Goal: Task Accomplishment & Management: Manage account settings

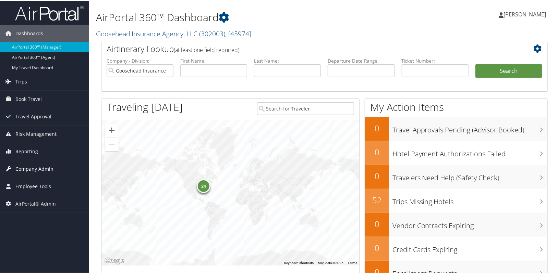
click at [29, 162] on span "Company Admin" at bounding box center [34, 168] width 38 height 17
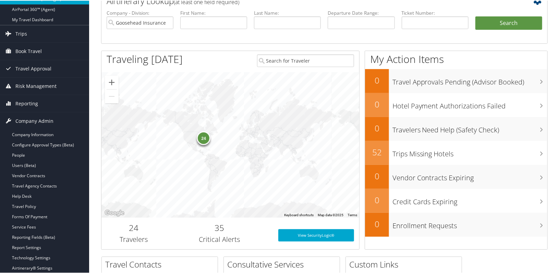
scroll to position [93, 0]
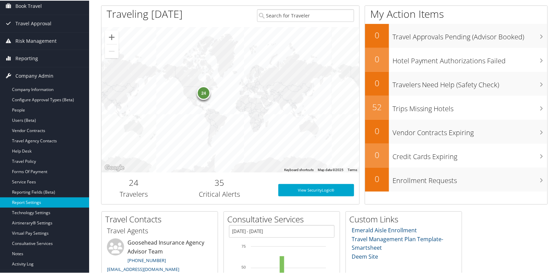
click at [29, 203] on link "Report Settings" at bounding box center [44, 202] width 89 height 10
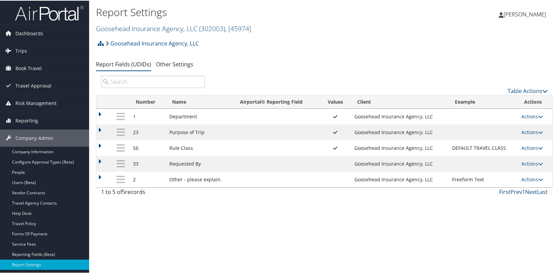
click at [144, 27] on link "Goosehead Insurance Agency, LLC ( 302003 ) , [ 45974 ]" at bounding box center [173, 27] width 155 height 9
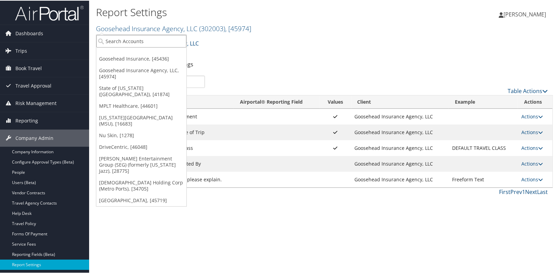
click at [144, 45] on input "search" at bounding box center [141, 40] width 90 height 13
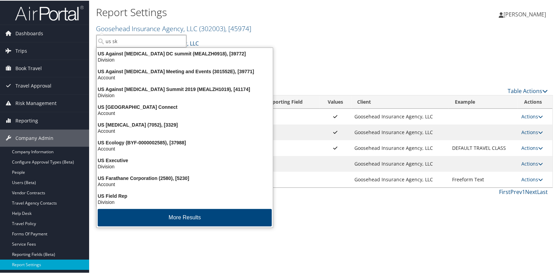
type input "us ski"
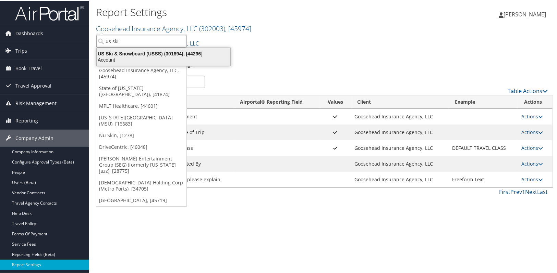
click at [134, 57] on div "Account" at bounding box center [164, 59] width 142 height 6
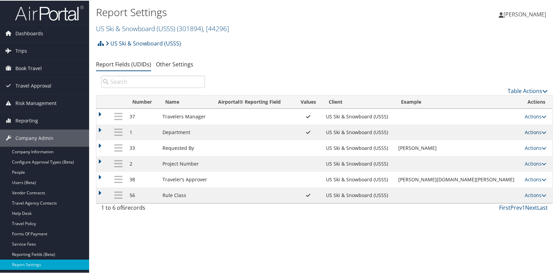
click at [528, 132] on link "Actions" at bounding box center [536, 131] width 22 height 7
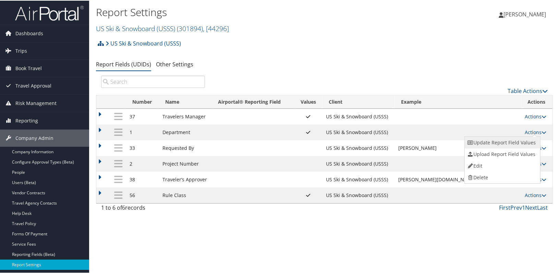
click at [494, 144] on link "Update Report Field Values" at bounding box center [502, 142] width 74 height 12
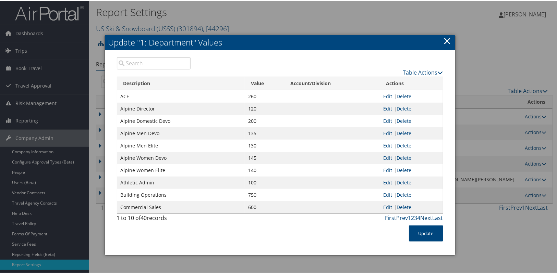
click at [425, 217] on link "Next" at bounding box center [426, 218] width 12 height 8
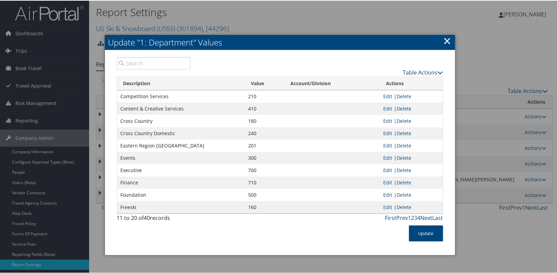
click at [425, 217] on link "Next" at bounding box center [426, 218] width 12 height 8
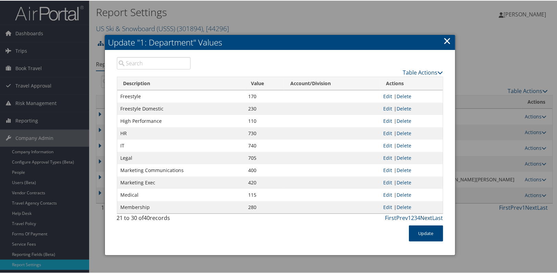
click at [425, 217] on link "Next" at bounding box center [426, 218] width 12 height 8
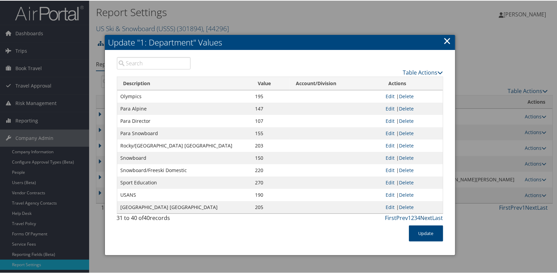
click at [425, 217] on link "Next" at bounding box center [426, 218] width 12 height 8
click at [443, 41] on link "×" at bounding box center [447, 40] width 8 height 14
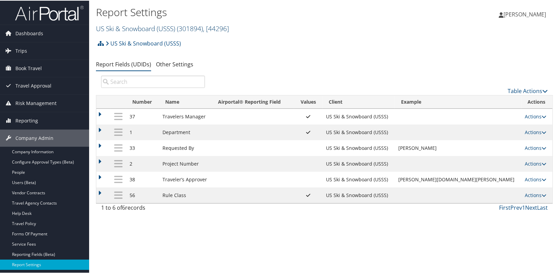
click at [120, 30] on link "US Ski & Snowboard (USSS) ( 301894 ) , [ 44296 ]" at bounding box center [162, 27] width 133 height 9
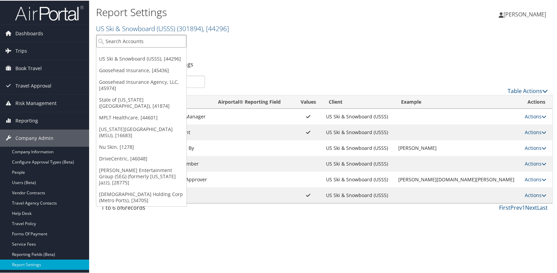
click at [126, 42] on input "search" at bounding box center [141, 40] width 90 height 13
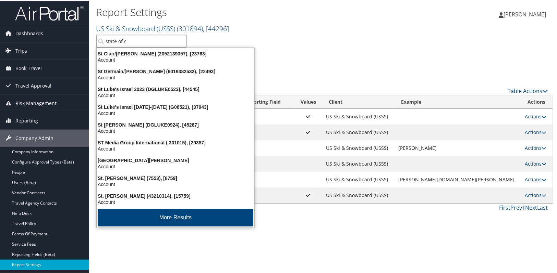
type input "state of co"
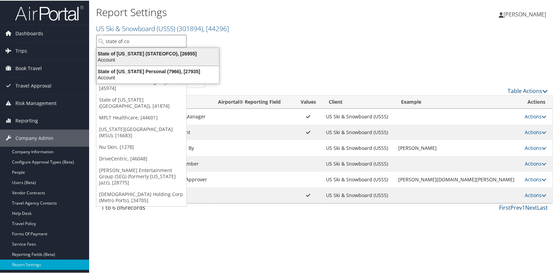
click at [136, 57] on div "Account" at bounding box center [158, 59] width 131 height 6
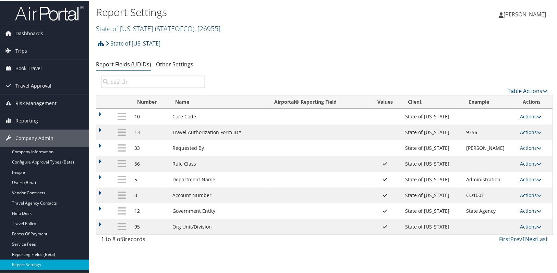
click at [529, 211] on link "Actions" at bounding box center [531, 210] width 22 height 7
click at [518, 220] on link "Update Report Field Values" at bounding box center [501, 221] width 74 height 12
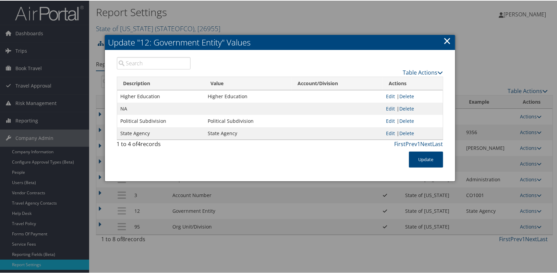
click at [448, 37] on link "×" at bounding box center [447, 40] width 8 height 14
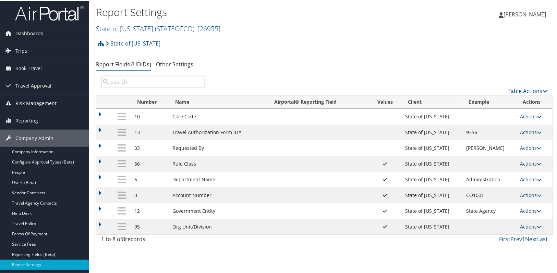
click at [529, 209] on link "Actions" at bounding box center [531, 210] width 22 height 7
click at [482, 244] on link "Edit" at bounding box center [501, 244] width 74 height 12
select select "1"
select select "both"
select select "profiled"
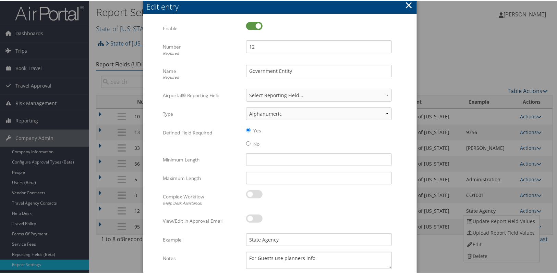
click at [408, 4] on button "×" at bounding box center [409, 5] width 8 height 14
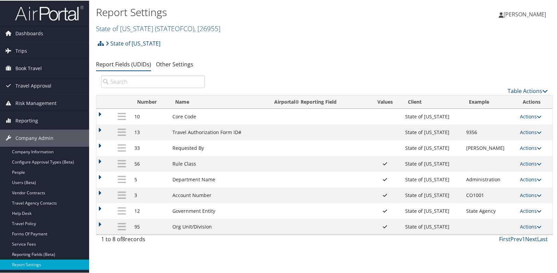
click at [520, 209] on link "Actions" at bounding box center [531, 210] width 22 height 7
click at [480, 246] on link "Edit" at bounding box center [501, 244] width 74 height 12
select select "1"
select select "both"
select select "profiled"
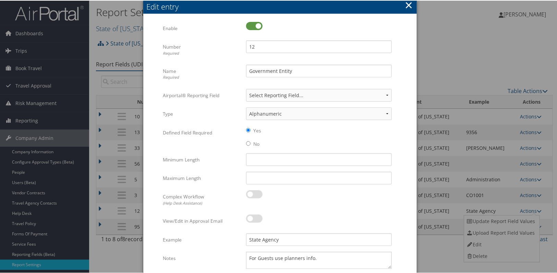
click at [401, 2] on div "Edit entry" at bounding box center [282, 6] width 270 height 11
click at [406, 4] on button "×" at bounding box center [409, 5] width 8 height 14
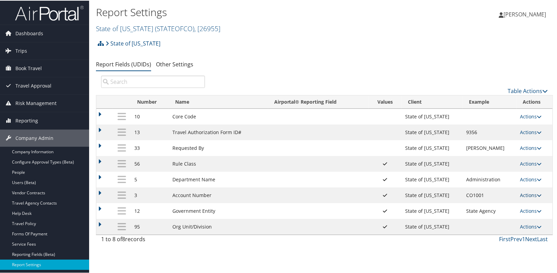
click at [527, 193] on link "Actions" at bounding box center [531, 195] width 22 height 7
click at [493, 233] on link "Edit" at bounding box center [501, 229] width 74 height 12
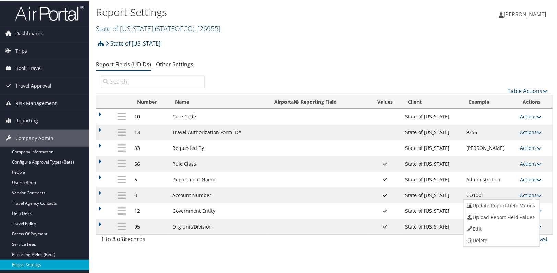
select select "both"
select select "profiled"
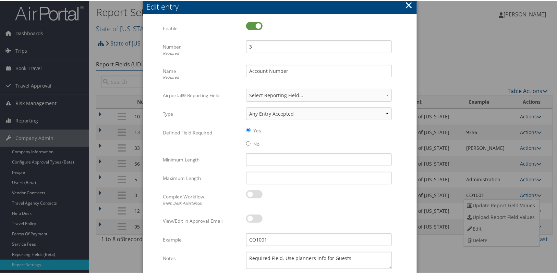
click at [409, 5] on button "×" at bounding box center [409, 5] width 8 height 14
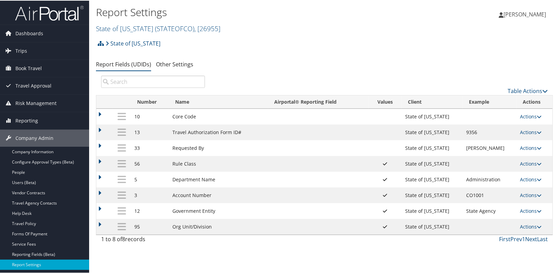
click at [264, 270] on div "Report Settings State of Colorado ( STATEOFCO ) , [ 26955 ] State of Colorado U…" at bounding box center [324, 136] width 470 height 273
click at [260, 258] on div "Report Settings State of Colorado ( STATEOFCO ) , [ 26955 ] State of Colorado U…" at bounding box center [324, 136] width 470 height 273
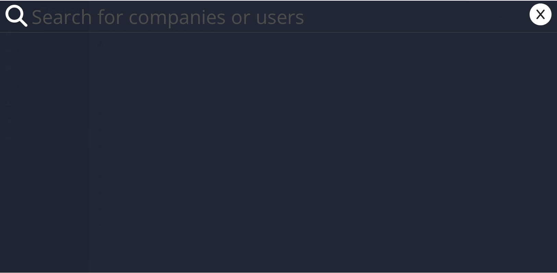
paste input "abdul.salam@magna.hmhf"
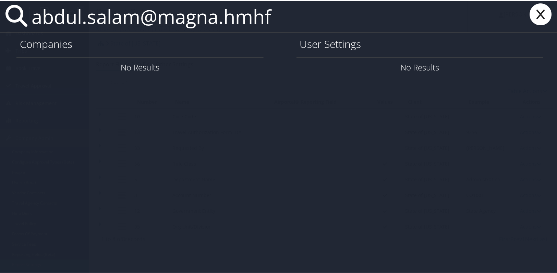
click at [86, 21] on input "abdul.salam@magna.hmhf" at bounding box center [248, 16] width 439 height 32
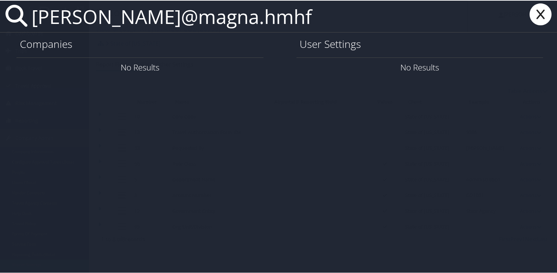
drag, startPoint x: 144, startPoint y: 17, endPoint x: 312, endPoint y: 24, distance: 168.4
click at [312, 24] on input "abdul salam@magna.hmhf" at bounding box center [248, 16] width 439 height 32
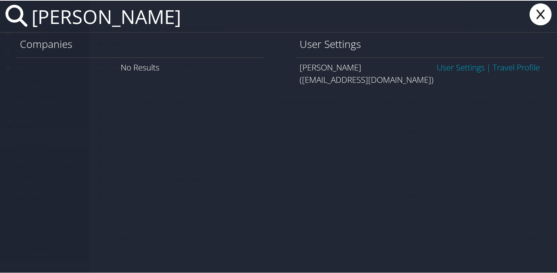
type input "abdul salam"
click at [445, 66] on link "User Settings" at bounding box center [461, 66] width 48 height 11
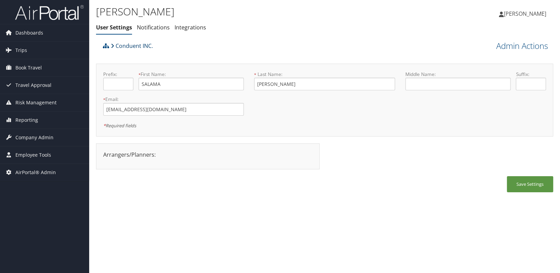
click at [142, 49] on link "Conduent INC." at bounding box center [132, 46] width 42 height 14
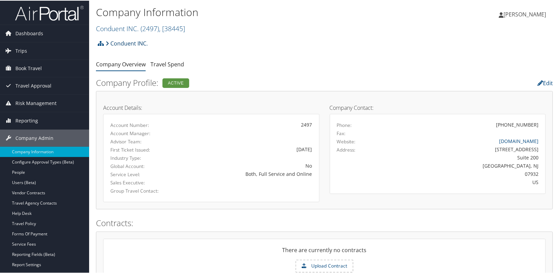
click at [126, 44] on link "Conduent INC." at bounding box center [127, 43] width 42 height 14
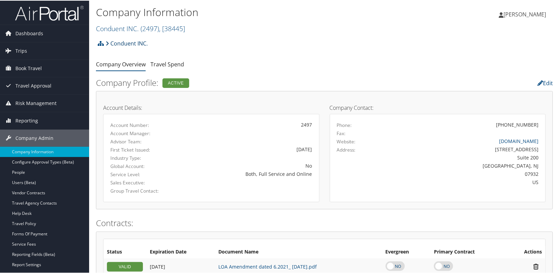
click at [124, 44] on link "Conduent INC." at bounding box center [127, 43] width 42 height 14
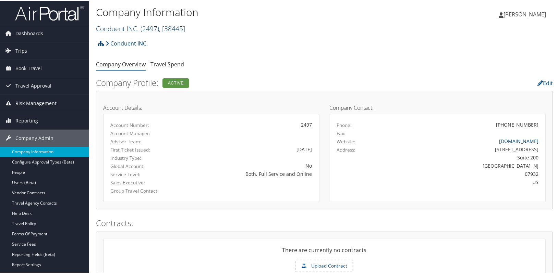
click at [124, 31] on link "Conduent INC. ( 2497 ) , [ 38445 ]" at bounding box center [140, 27] width 89 height 9
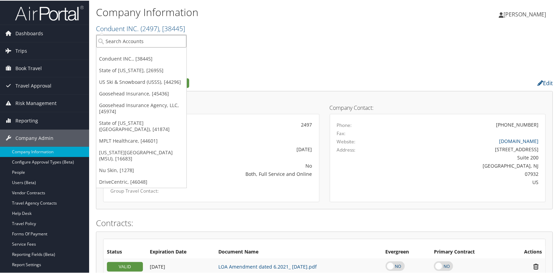
click at [121, 38] on input "search" at bounding box center [141, 40] width 90 height 13
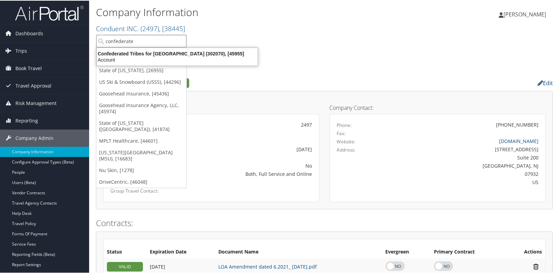
type input "confederated"
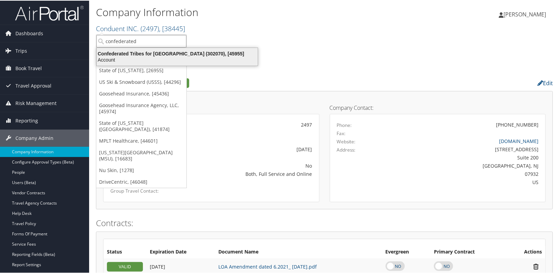
click at [157, 59] on div "Account" at bounding box center [177, 59] width 169 height 6
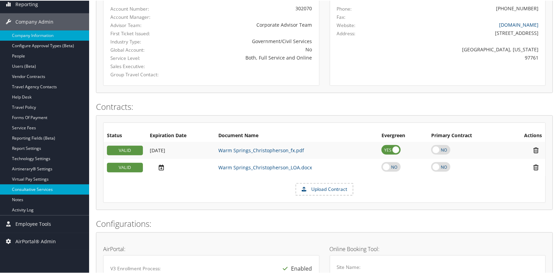
scroll to position [124, 0]
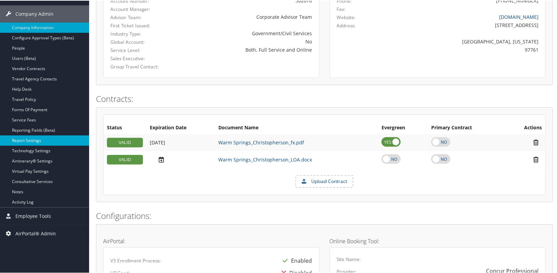
click at [32, 140] on link "Report Settings" at bounding box center [44, 140] width 89 height 10
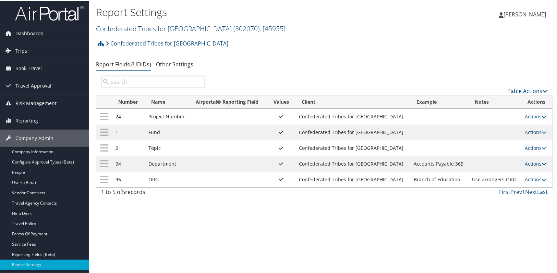
click at [157, 26] on link "Confederated Tribes for [GEOGRAPHIC_DATA] ( 302070 ) , [ 45955 ]" at bounding box center [190, 27] width 189 height 9
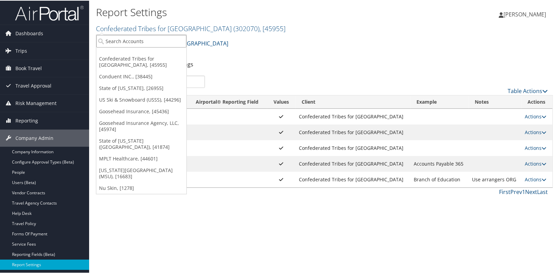
click at [135, 44] on input "search" at bounding box center [141, 40] width 90 height 13
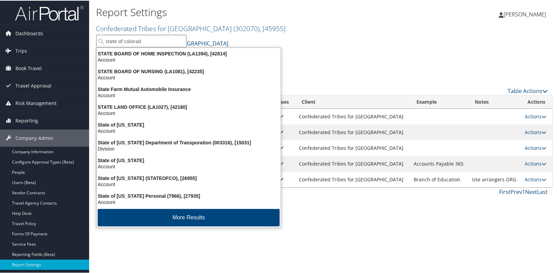
type input "state of [US_STATE]"
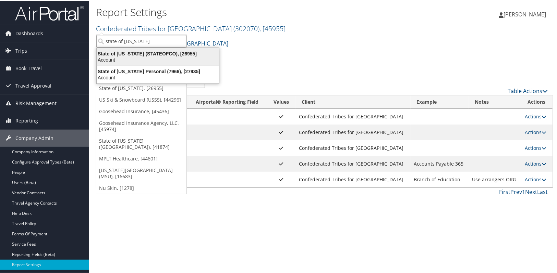
click at [134, 50] on div "State of [US_STATE] (STATEOFCO), [26955]" at bounding box center [158, 53] width 131 height 6
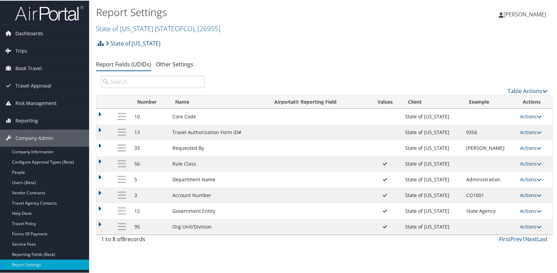
click at [530, 194] on link "Actions" at bounding box center [531, 195] width 22 height 7
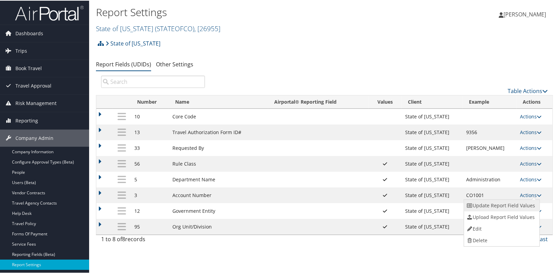
click at [524, 201] on link "Update Report Field Values" at bounding box center [501, 205] width 74 height 12
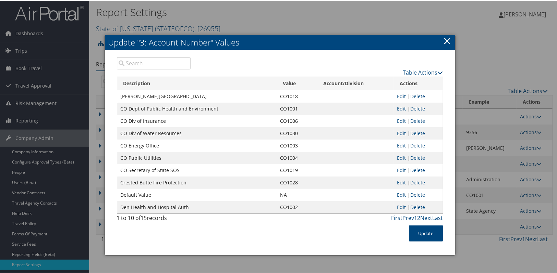
click at [447, 41] on link "×" at bounding box center [447, 40] width 8 height 14
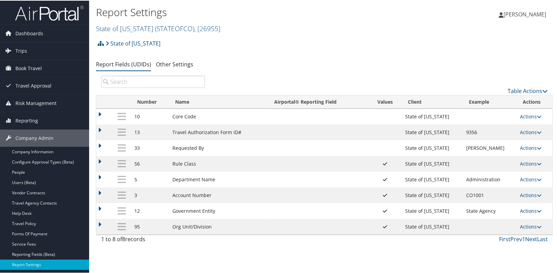
click at [521, 213] on link "Actions" at bounding box center [531, 210] width 22 height 7
click at [517, 217] on link "Update Report Field Values" at bounding box center [501, 221] width 74 height 12
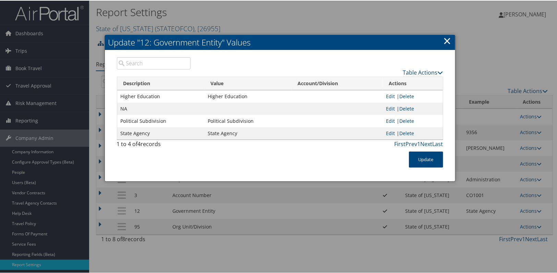
click at [445, 42] on link "×" at bounding box center [447, 40] width 8 height 14
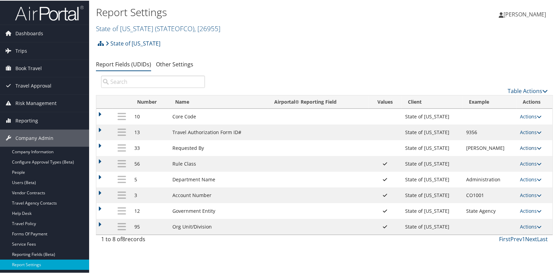
click at [523, 148] on link "Actions" at bounding box center [531, 147] width 22 height 7
click at [478, 181] on link "Edit" at bounding box center [501, 181] width 74 height 12
select select "both"
select select "trip"
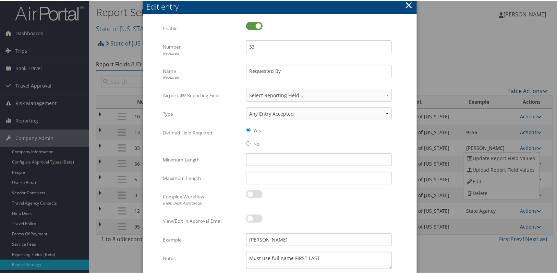
click at [403, 2] on div "Edit entry" at bounding box center [282, 6] width 270 height 11
click at [405, 5] on button "×" at bounding box center [409, 5] width 8 height 14
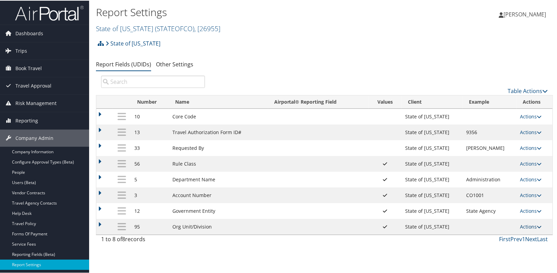
click at [533, 225] on link "Actions" at bounding box center [531, 226] width 22 height 7
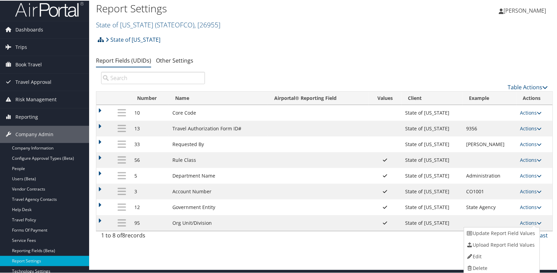
click at [101, 38] on icon at bounding box center [101, 38] width 6 height 5
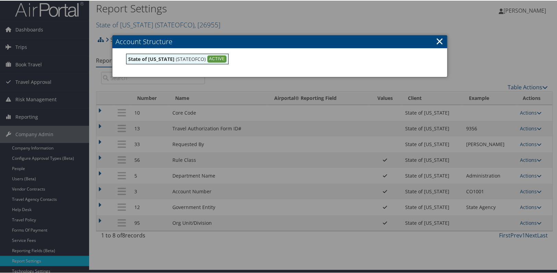
click at [439, 39] on link "×" at bounding box center [440, 41] width 8 height 14
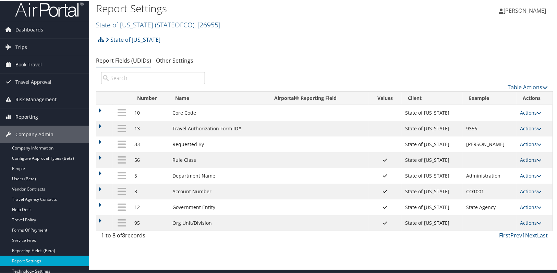
click at [538, 160] on icon at bounding box center [539, 159] width 5 height 5
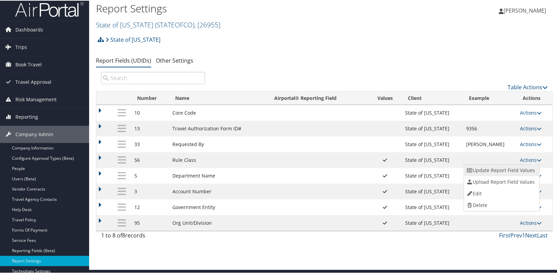
click at [495, 171] on link "Update Report Field Values" at bounding box center [501, 170] width 74 height 12
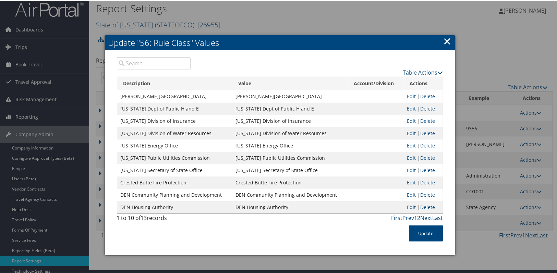
click at [446, 44] on link "×" at bounding box center [447, 41] width 8 height 14
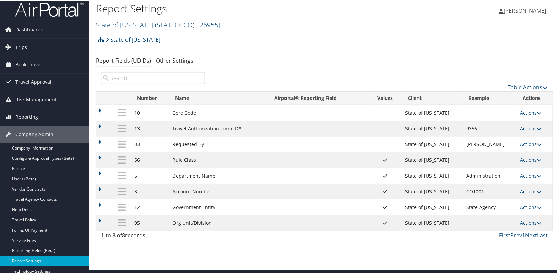
click at [100, 38] on icon at bounding box center [101, 38] width 6 height 5
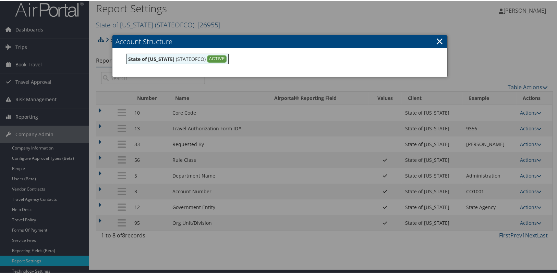
click at [436, 42] on link "×" at bounding box center [440, 41] width 8 height 14
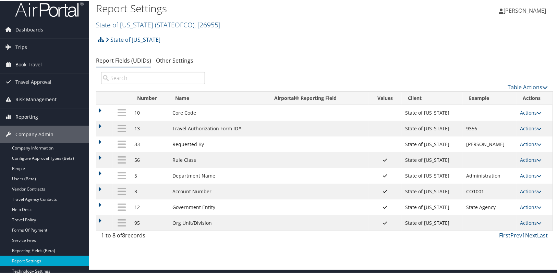
click at [528, 237] on link "Next" at bounding box center [531, 235] width 12 height 8
click at [529, 235] on link "Next" at bounding box center [531, 235] width 12 height 8
click at [371, 57] on ul "Report Fields (UDIDs) Other Settings" at bounding box center [324, 60] width 457 height 12
click at [527, 130] on link "Actions" at bounding box center [531, 128] width 22 height 7
click at [491, 162] on link "Edit" at bounding box center [501, 162] width 74 height 12
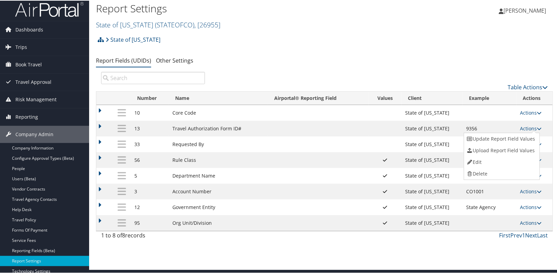
select select "both"
select select "trip"
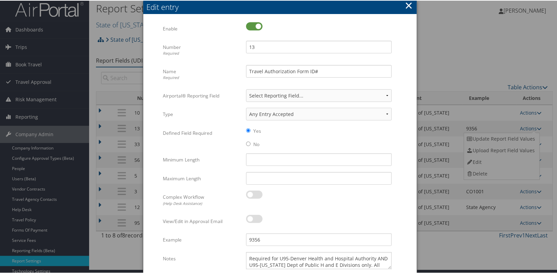
scroll to position [102, 0]
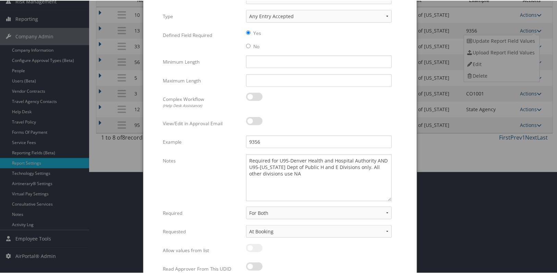
drag, startPoint x: 394, startPoint y: 184, endPoint x: 397, endPoint y: 199, distance: 15.5
click at [397, 199] on form "Multiple values The selected items contain different values for this input. To …" at bounding box center [280, 102] width 260 height 357
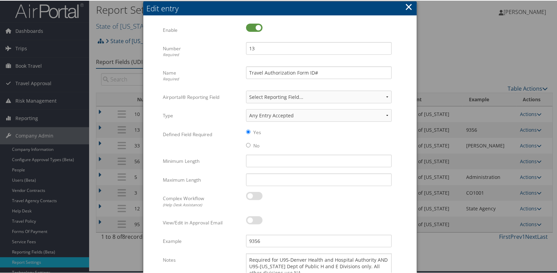
scroll to position [0, 0]
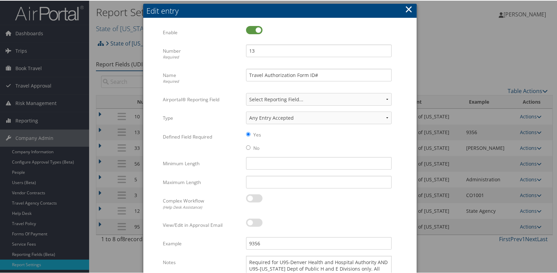
click at [406, 4] on button "×" at bounding box center [409, 9] width 8 height 14
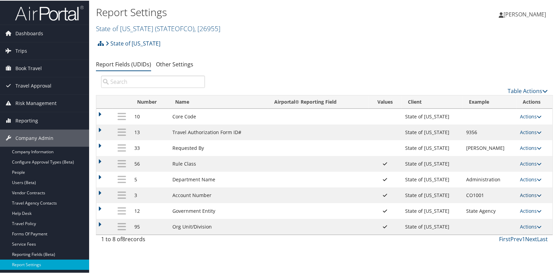
click at [524, 194] on link "Actions" at bounding box center [531, 195] width 22 height 7
click at [473, 231] on link "Edit" at bounding box center [501, 229] width 74 height 12
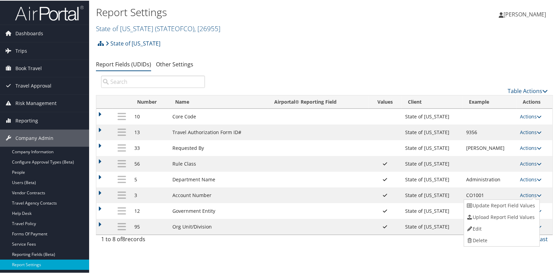
select select "both"
select select "profiled"
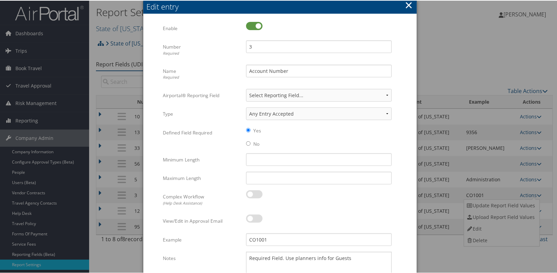
click at [409, 2] on button "×" at bounding box center [409, 5] width 8 height 14
